Goal: Task Accomplishment & Management: Use online tool/utility

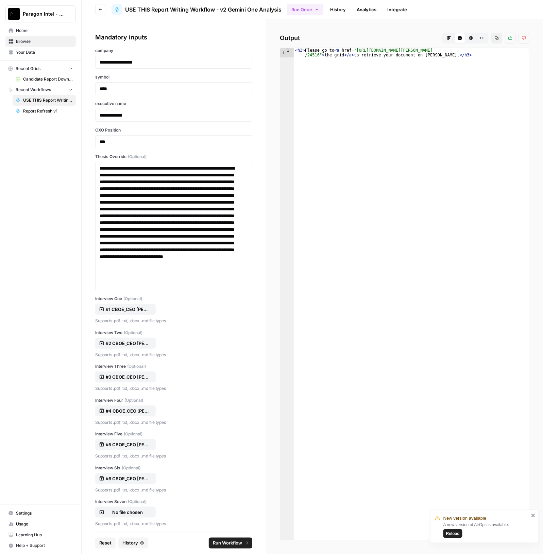
scroll to position [12369, 0]
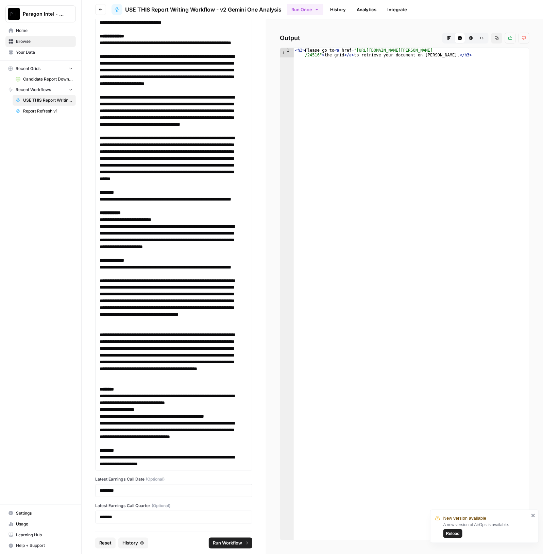
click at [452, 37] on button "Markdown" at bounding box center [449, 38] width 11 height 11
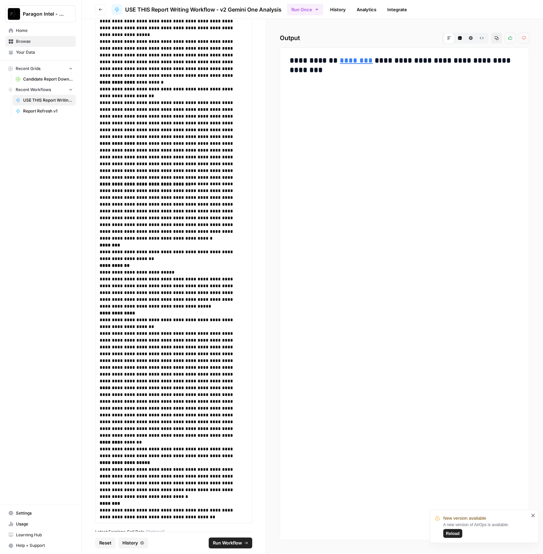
click at [351, 61] on link "********" at bounding box center [356, 60] width 33 height 7
click at [457, 38] on button "Code Editor" at bounding box center [460, 38] width 11 height 11
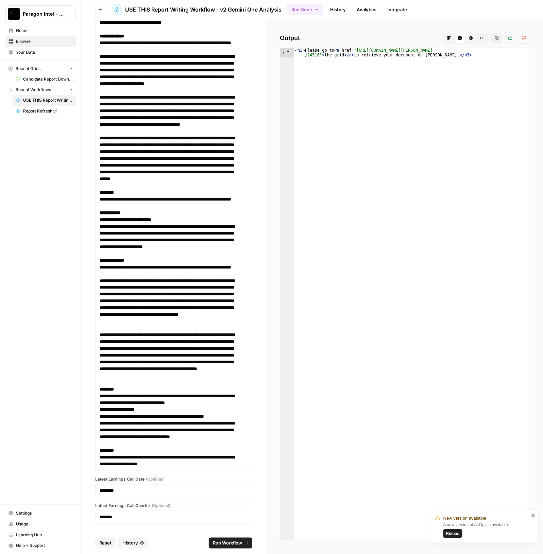
click at [450, 38] on icon "button" at bounding box center [449, 38] width 4 height 4
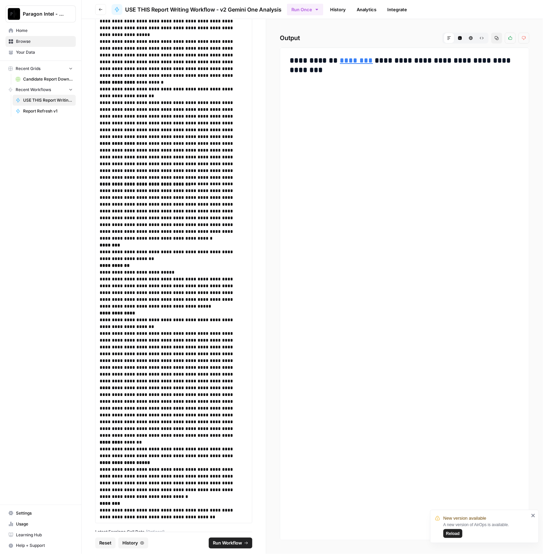
click at [349, 4] on link "History" at bounding box center [338, 9] width 24 height 11
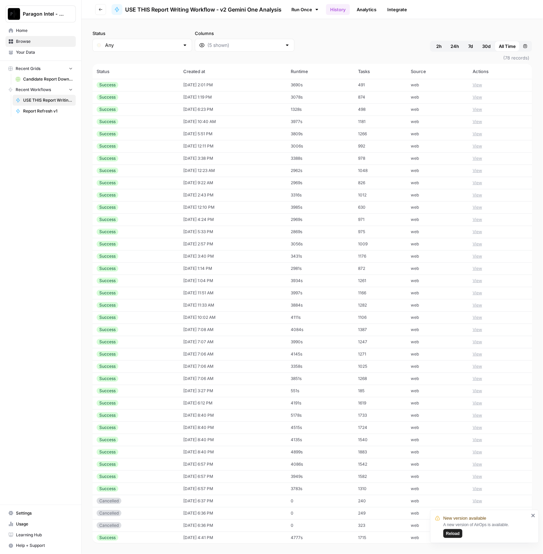
click at [182, 86] on td "[DATE] 2:01 PM" at bounding box center [232, 85] width 107 height 12
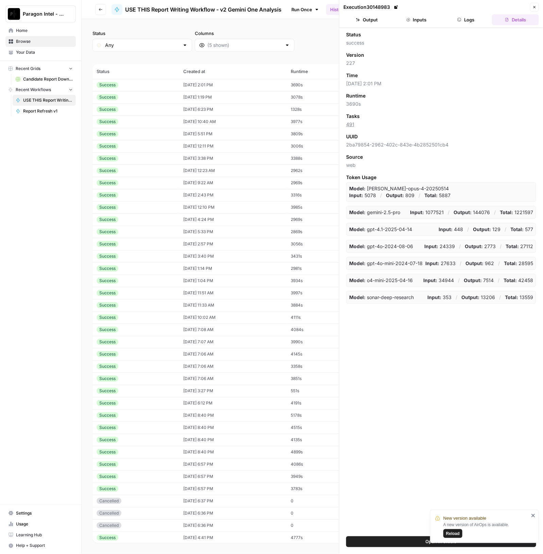
click at [469, 20] on button "Logs" at bounding box center [466, 19] width 47 height 11
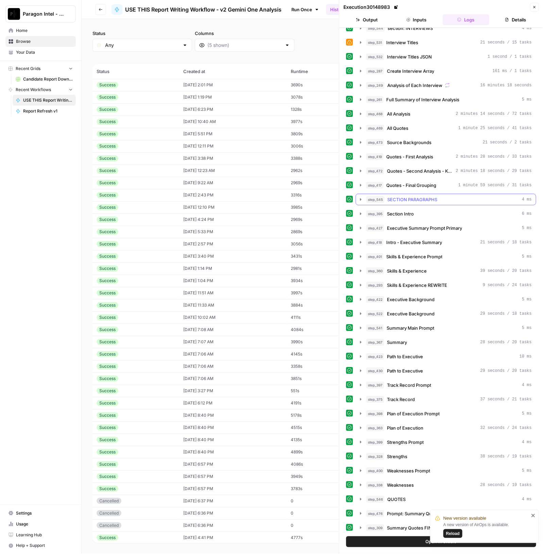
scroll to position [213, 0]
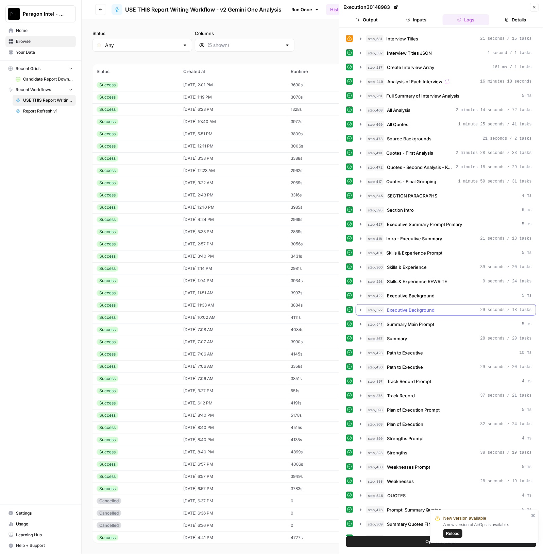
click at [454, 307] on div "step_522 Executive Background 29 seconds / 18 tasks" at bounding box center [449, 310] width 166 height 7
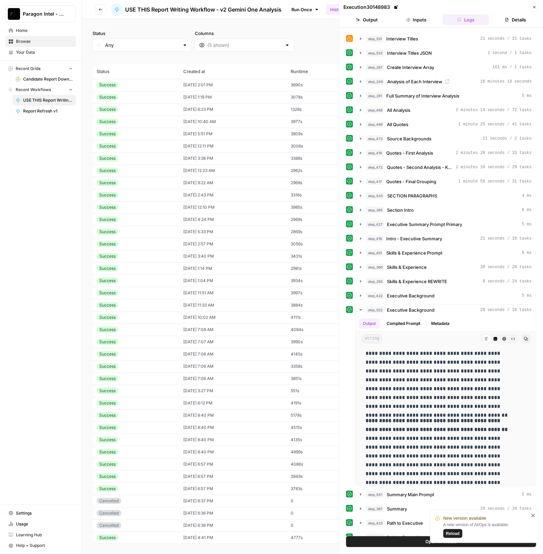
scroll to position [165, 0]
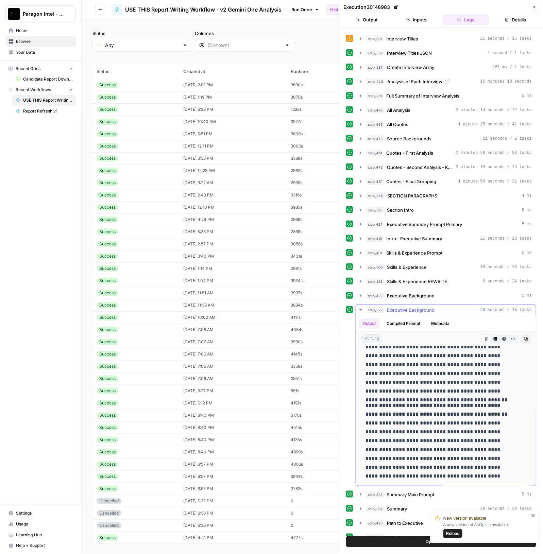
drag, startPoint x: 364, startPoint y: 350, endPoint x: 531, endPoint y: 475, distance: 209.2
click at [515, 480] on div "**********" at bounding box center [446, 334] width 180 height 305
copy div "**********"
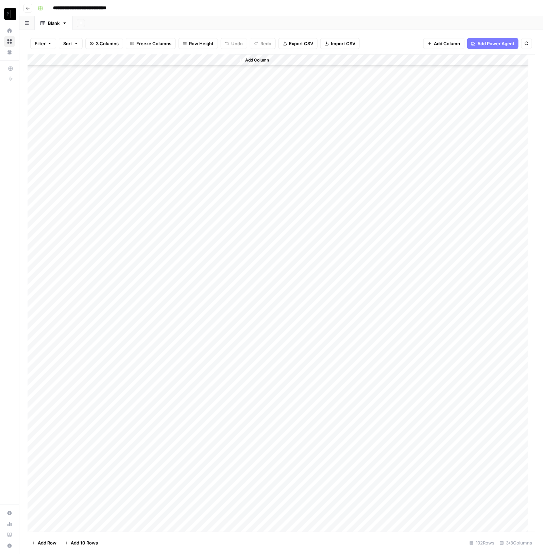
scroll to position [427, 0]
click at [107, 60] on div "Add Column" at bounding box center [282, 293] width 508 height 478
click at [94, 111] on button "Sort Ascending" at bounding box center [91, 108] width 75 height 10
click at [166, 280] on div "Add Column" at bounding box center [282, 294] width 508 height 478
